Goal: Task Accomplishment & Management: Manage account settings

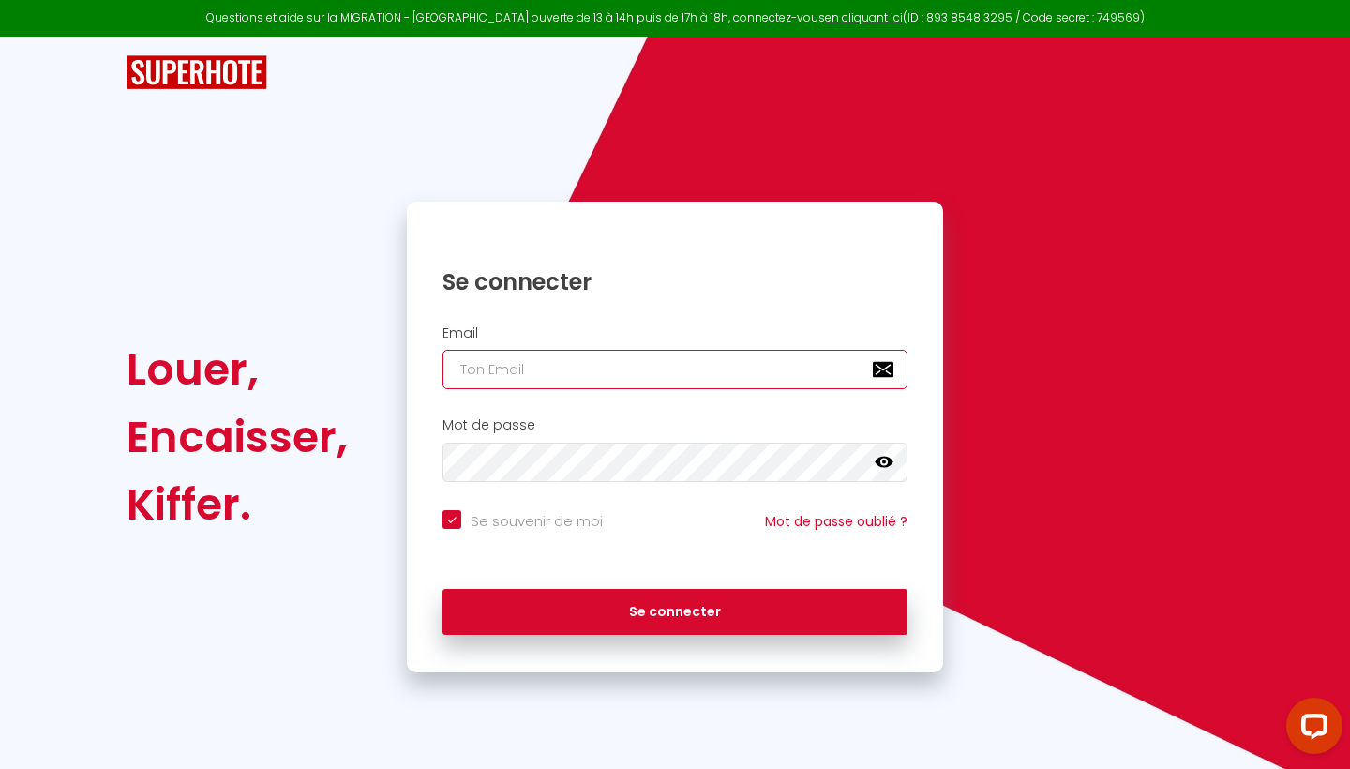
type input "[EMAIL_ADDRESS][DOMAIN_NAME]"
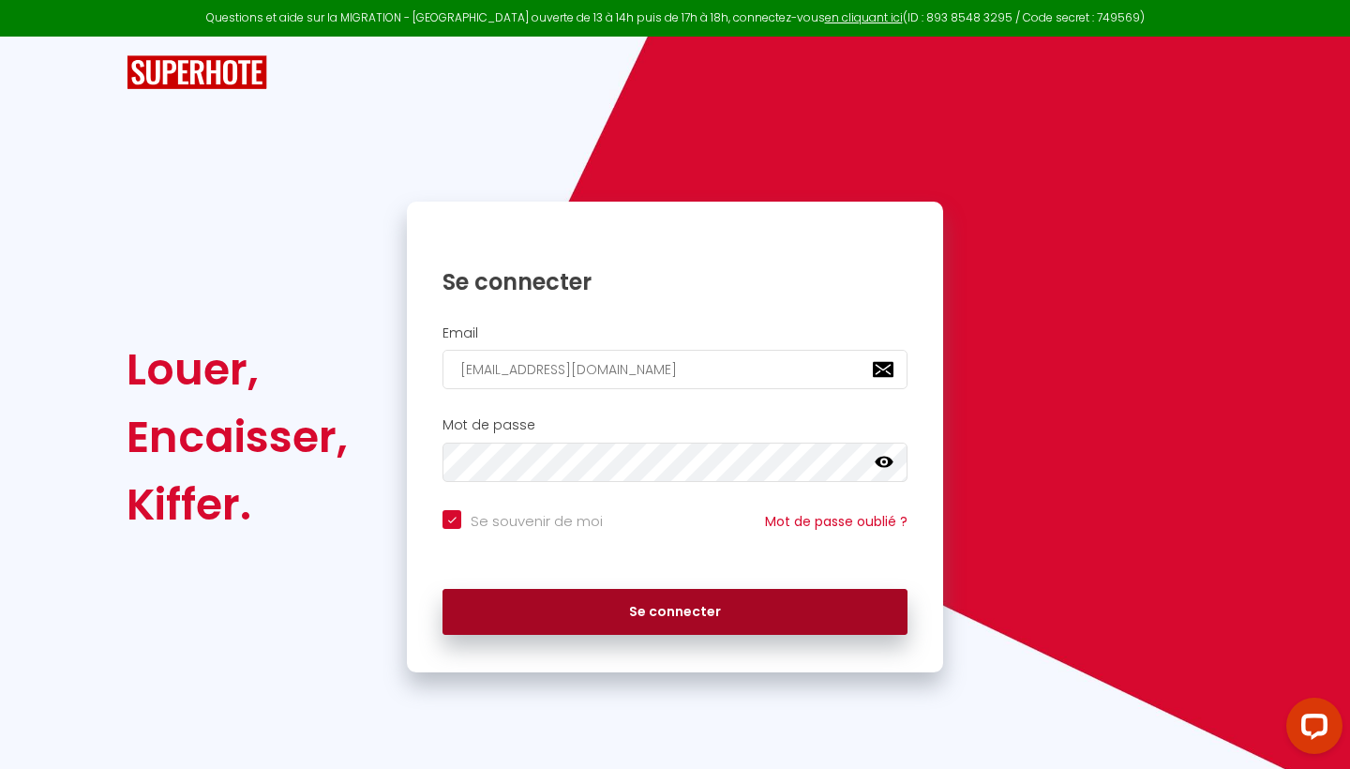
click at [617, 623] on button "Se connecter" at bounding box center [675, 612] width 465 height 47
checkbox input "true"
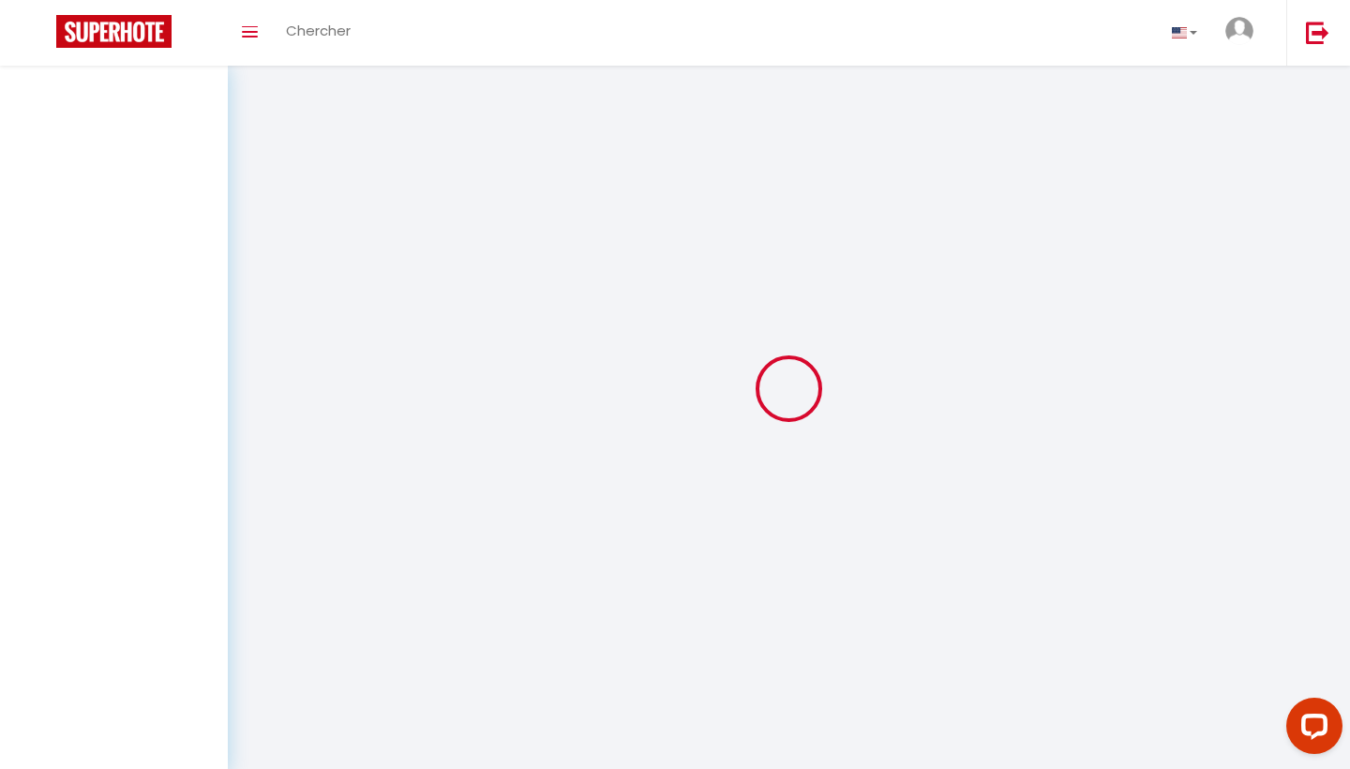
select select
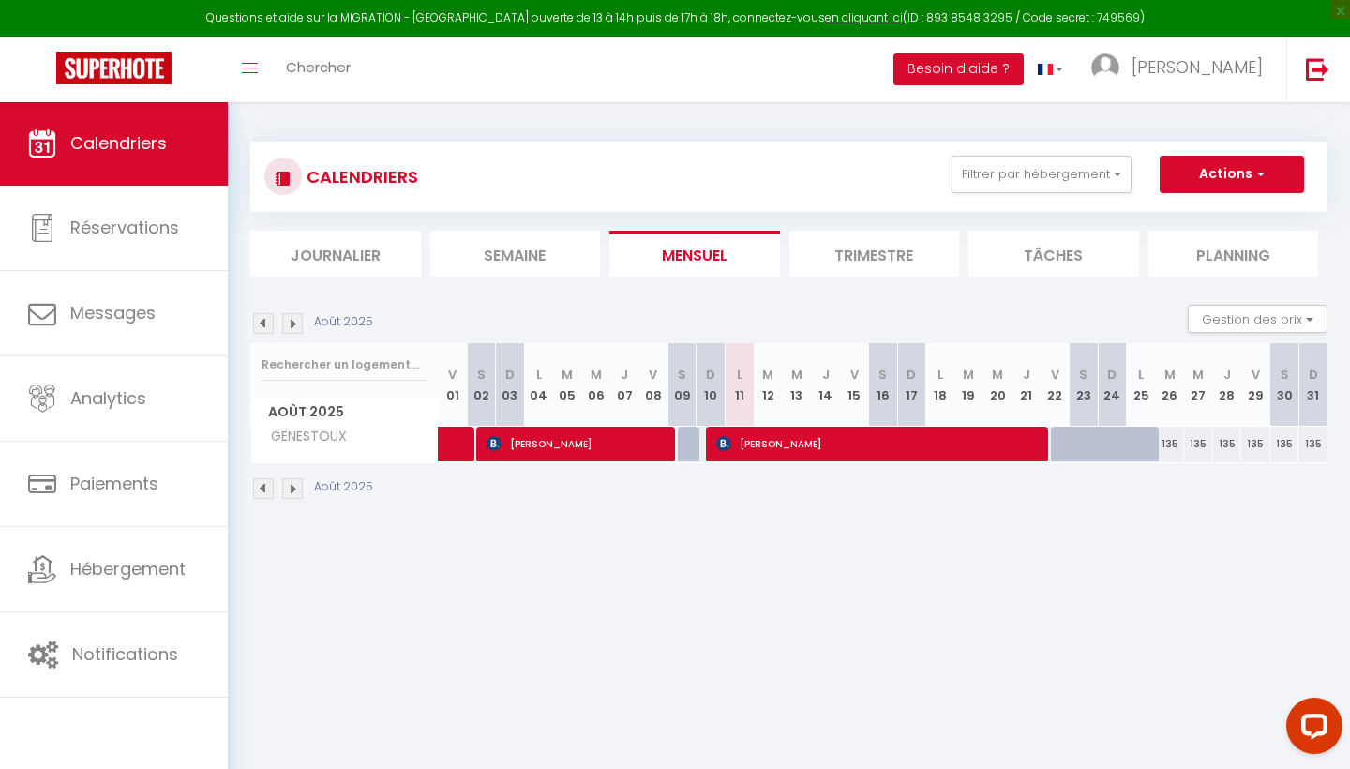
select select
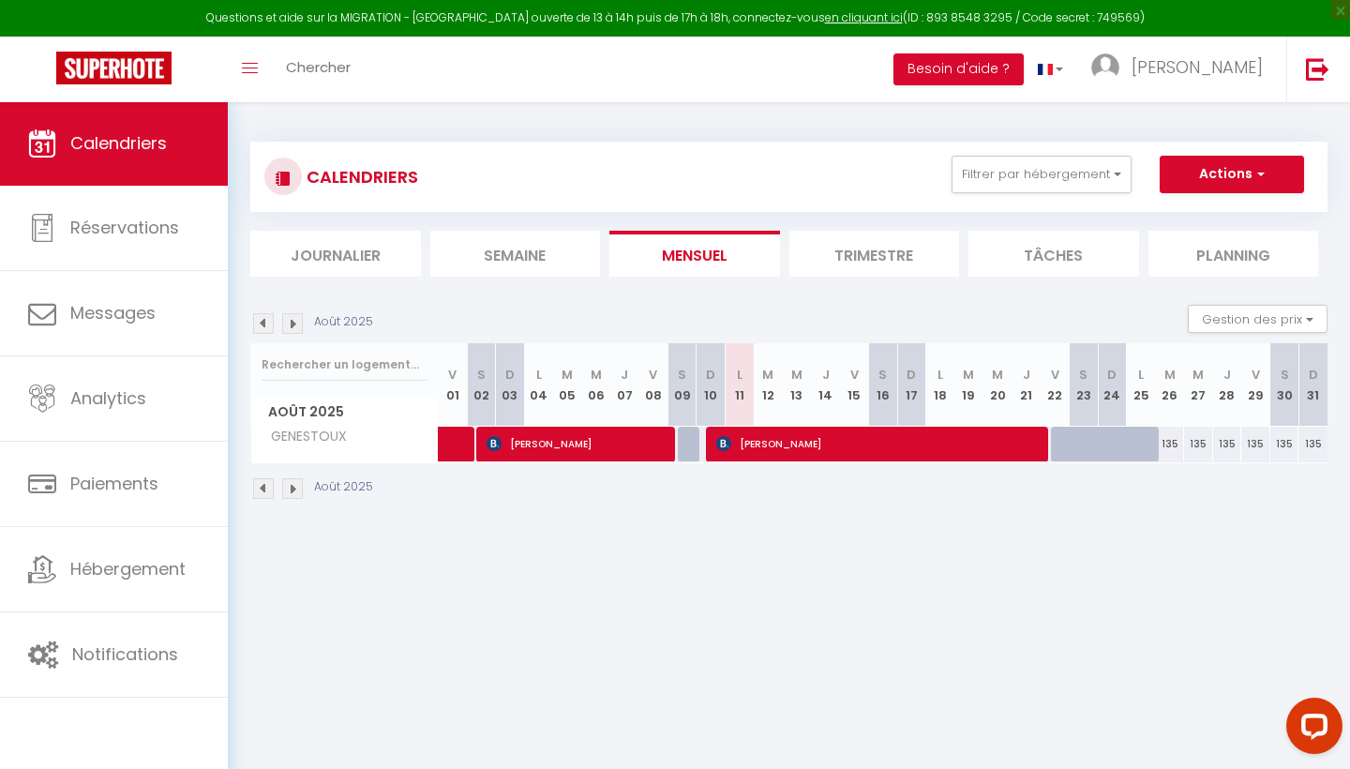
select select
click at [770, 438] on span "[PERSON_NAME]" at bounding box center [880, 444] width 329 height 36
select select "OK"
select select "KO"
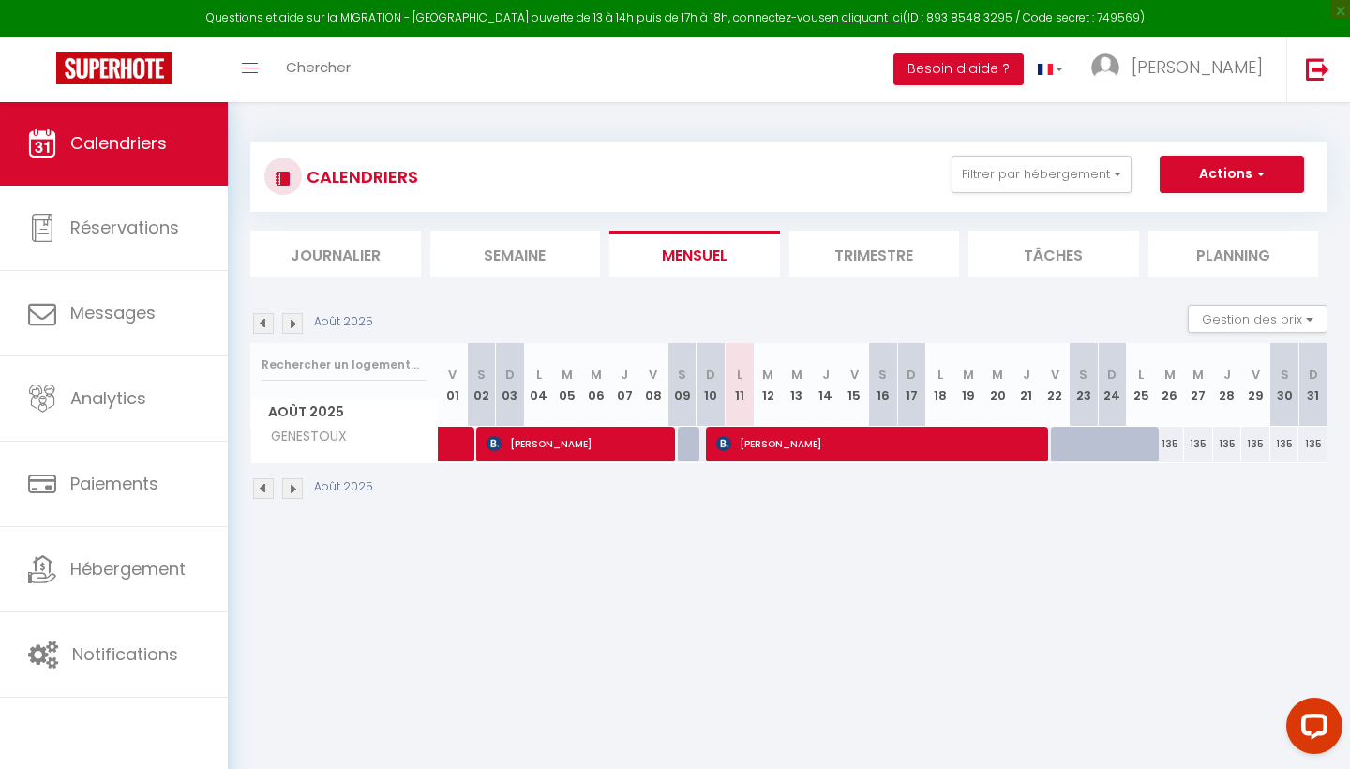
select select "0"
select select "1"
select select
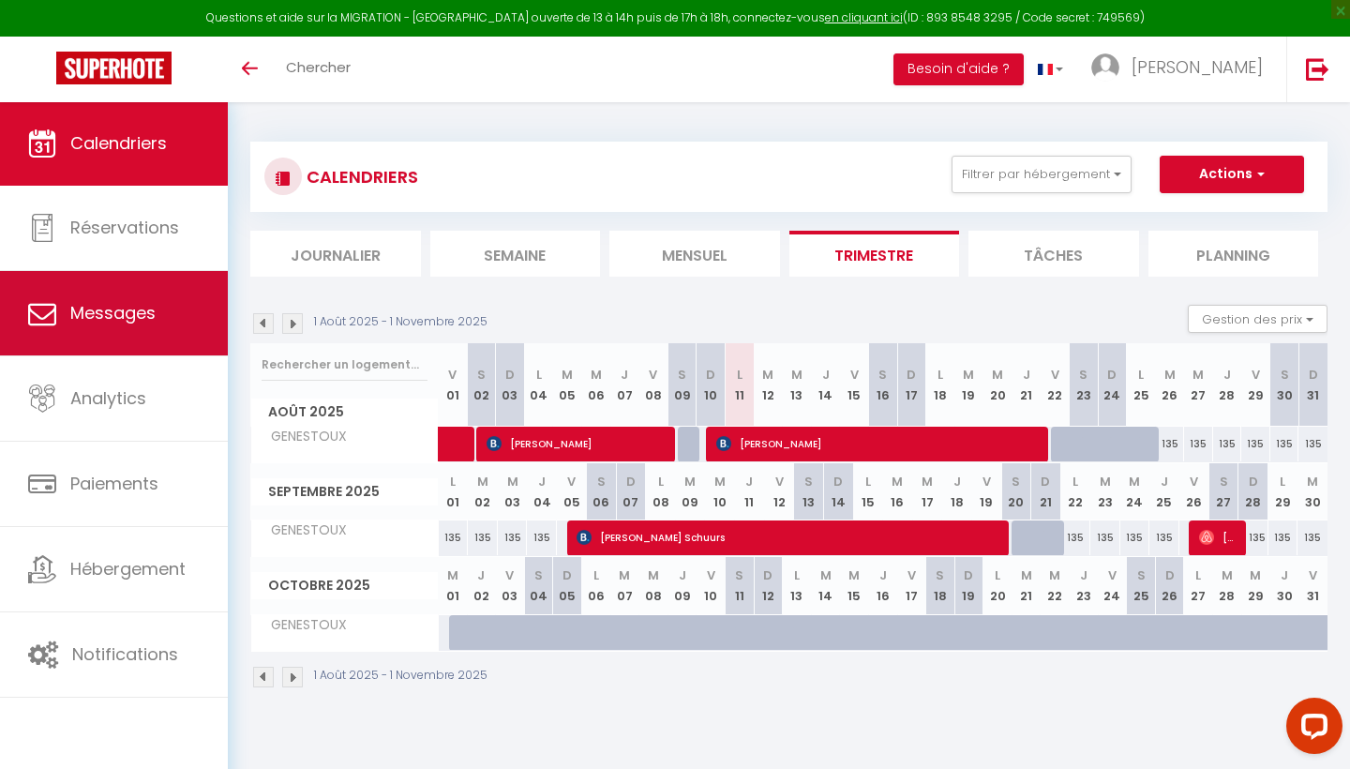
click at [121, 311] on span "Messages" at bounding box center [112, 312] width 85 height 23
select select "message"
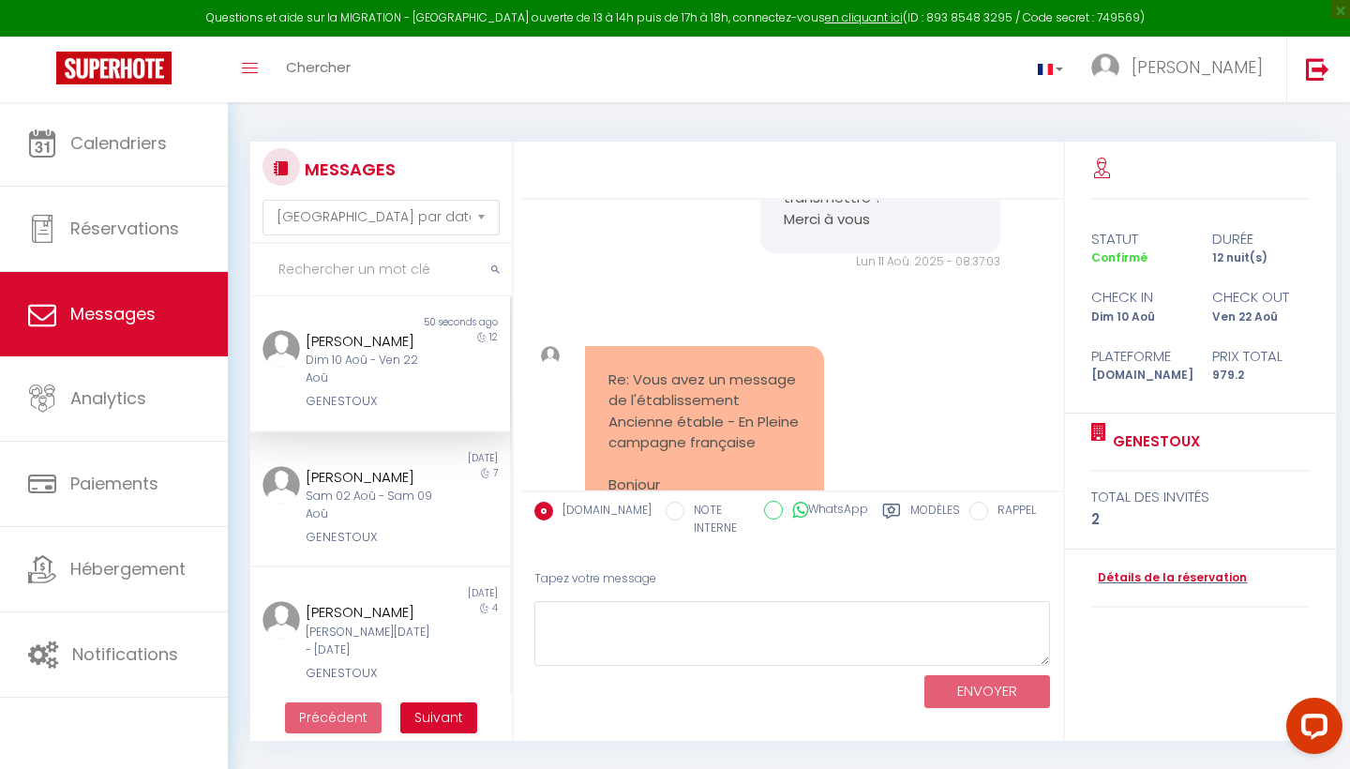
scroll to position [3738, 0]
